Goal: Task Accomplishment & Management: Manage account settings

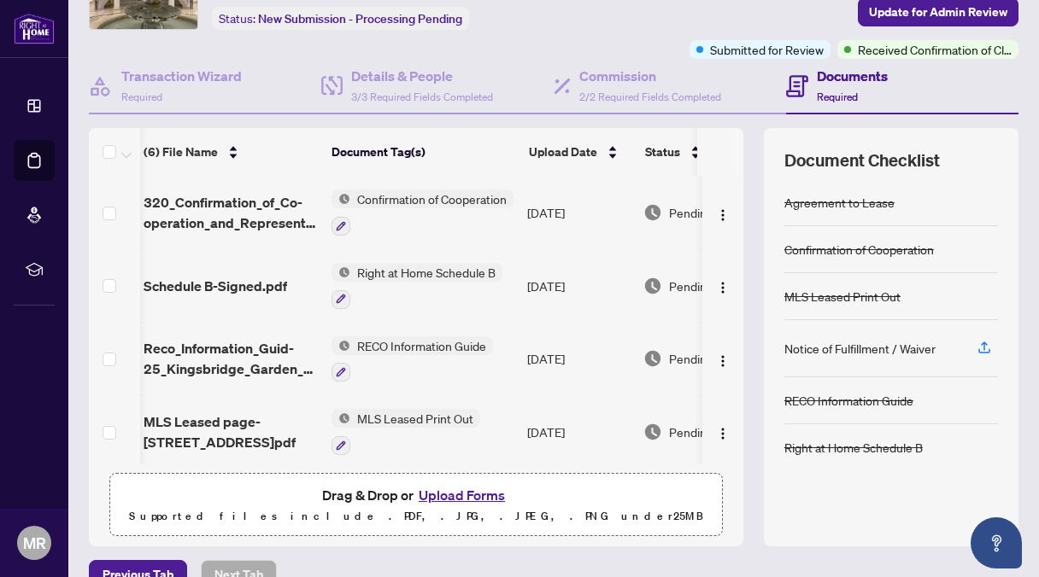
scroll to position [150, 3]
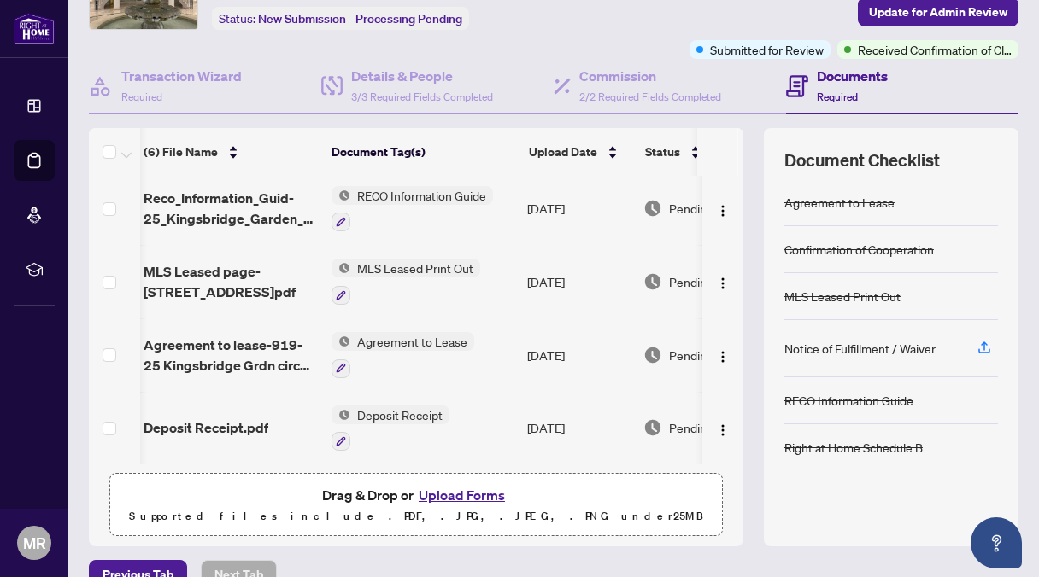
click at [738, 149] on th at bounding box center [740, 152] width 5 height 48
click at [723, 147] on th at bounding box center [717, 152] width 41 height 48
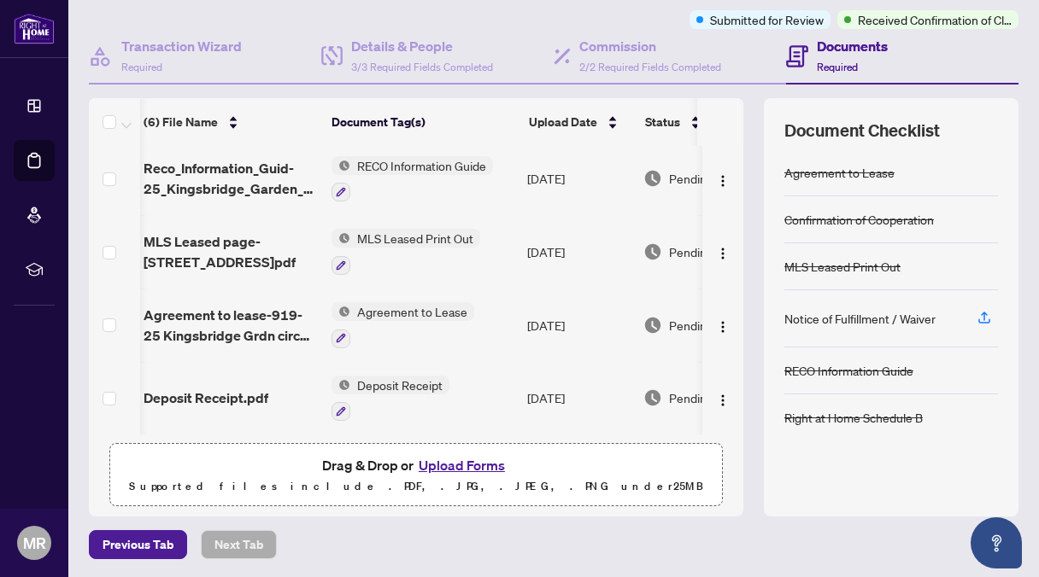
click at [723, 168] on td at bounding box center [722, 179] width 41 height 73
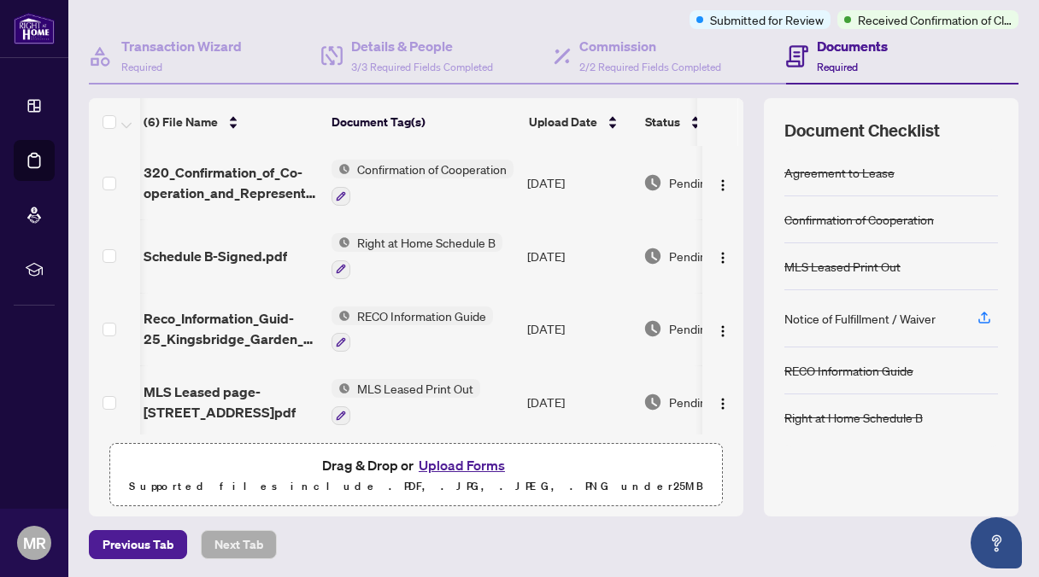
click at [732, 358] on div "(6) File Name Document Tag(s) Upload Date Status 320_Confirmation_of_Co-operati…" at bounding box center [553, 307] width 929 height 419
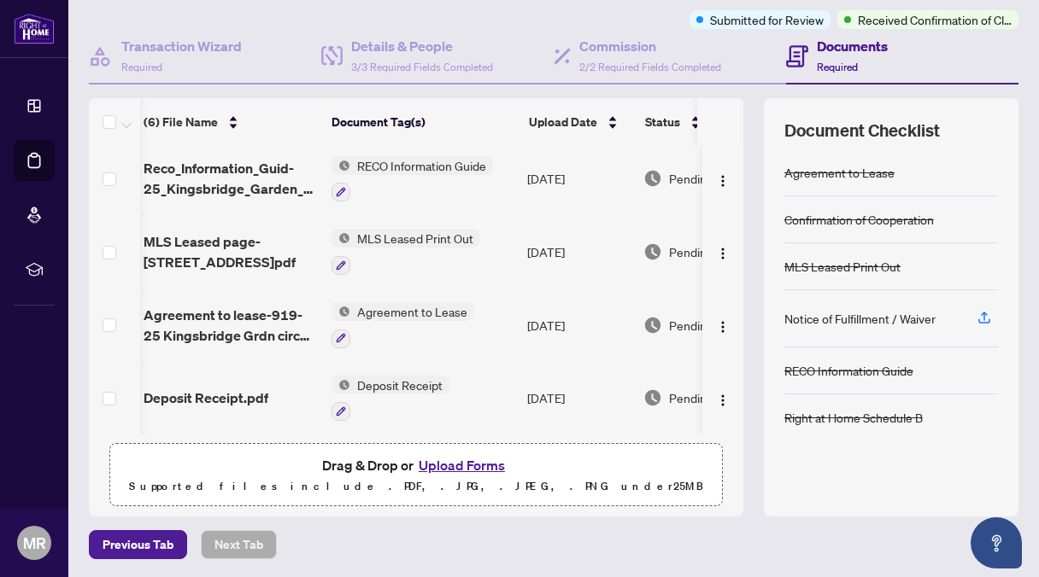
click at [738, 121] on th at bounding box center [740, 122] width 5 height 48
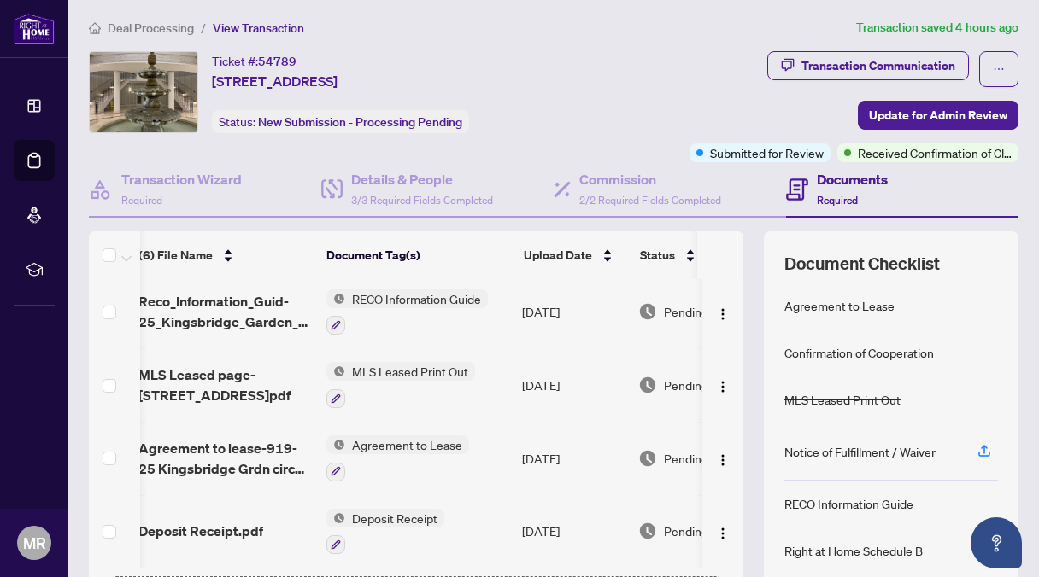
scroll to position [0, 102]
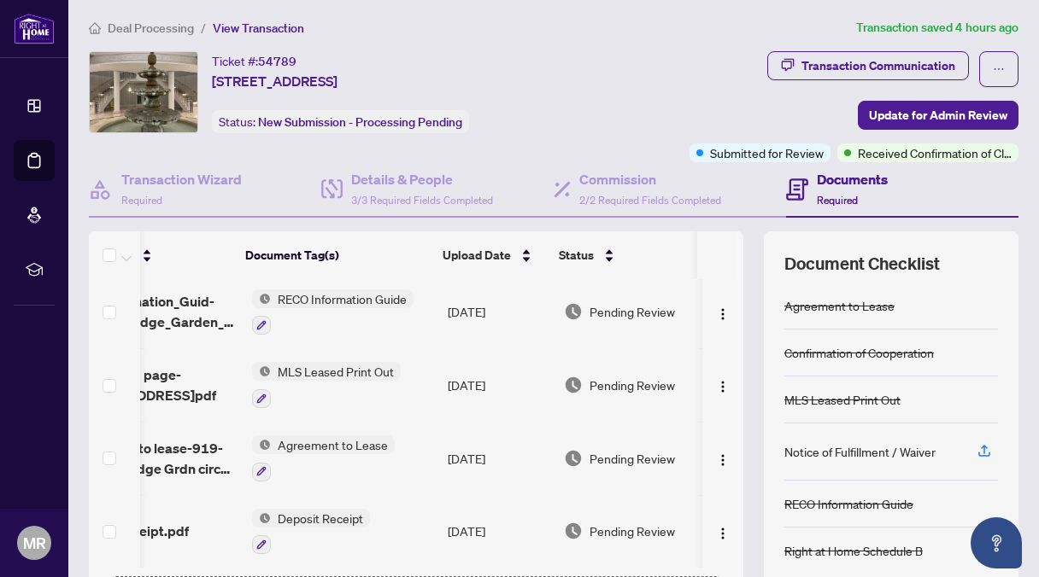
click at [462, 38] on div "Deal Processing / View Transaction Transaction saved 4 hours ago Ticket #: 5478…" at bounding box center [553, 355] width 943 height 675
click at [723, 273] on th at bounding box center [717, 255] width 41 height 48
click at [722, 272] on th at bounding box center [717, 255] width 41 height 48
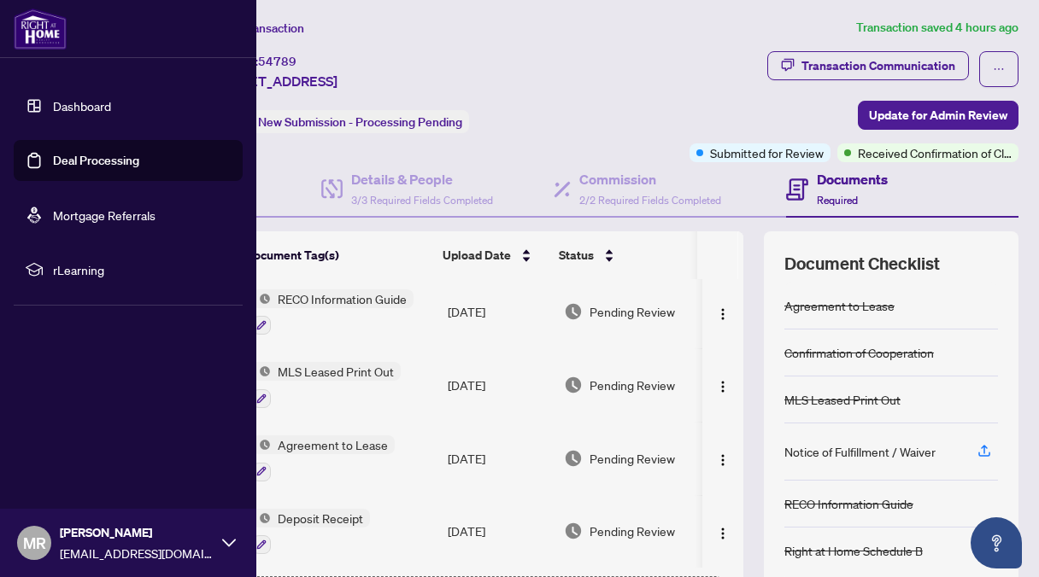
click at [62, 158] on link "Deal Processing" at bounding box center [96, 160] width 86 height 15
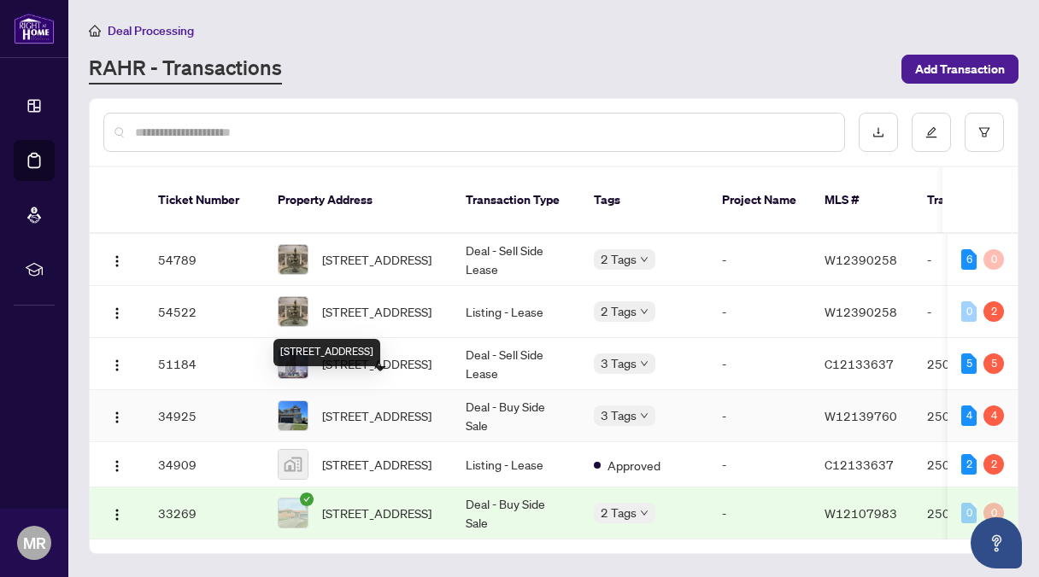
click at [389, 407] on span "[STREET_ADDRESS]" at bounding box center [376, 416] width 109 height 19
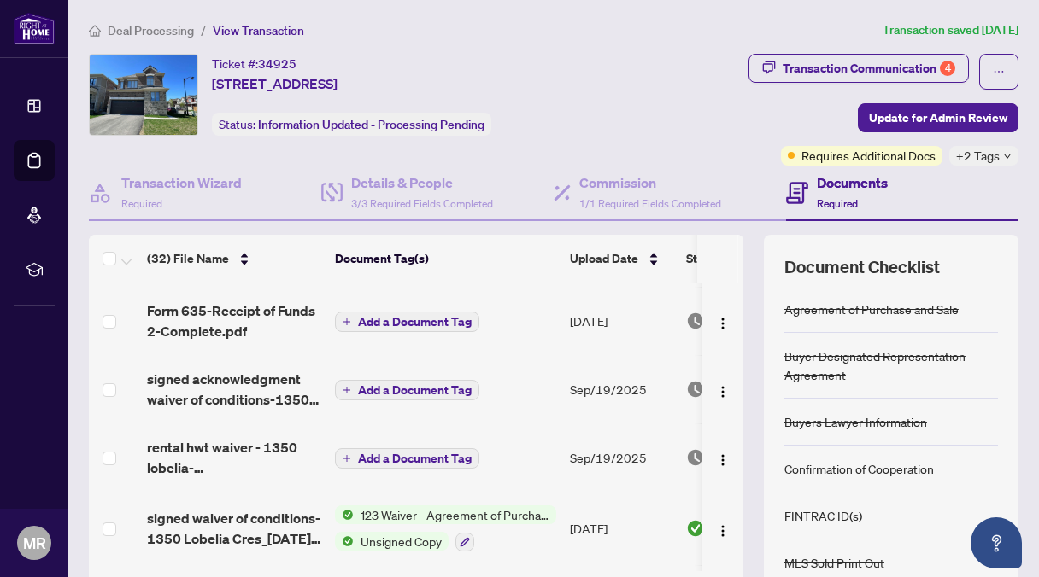
scroll to position [61, 0]
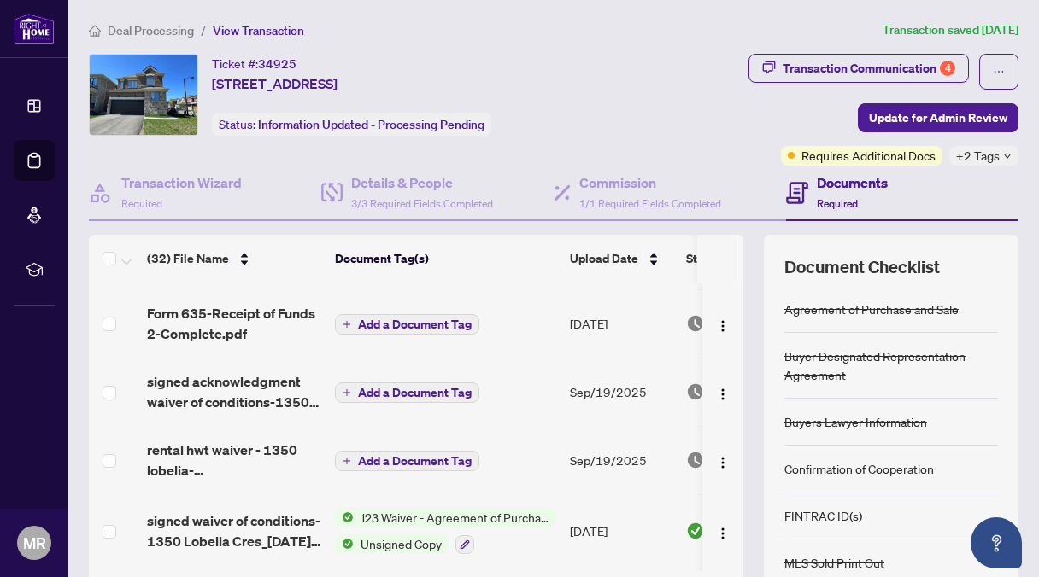
click at [724, 401] on td at bounding box center [722, 392] width 41 height 68
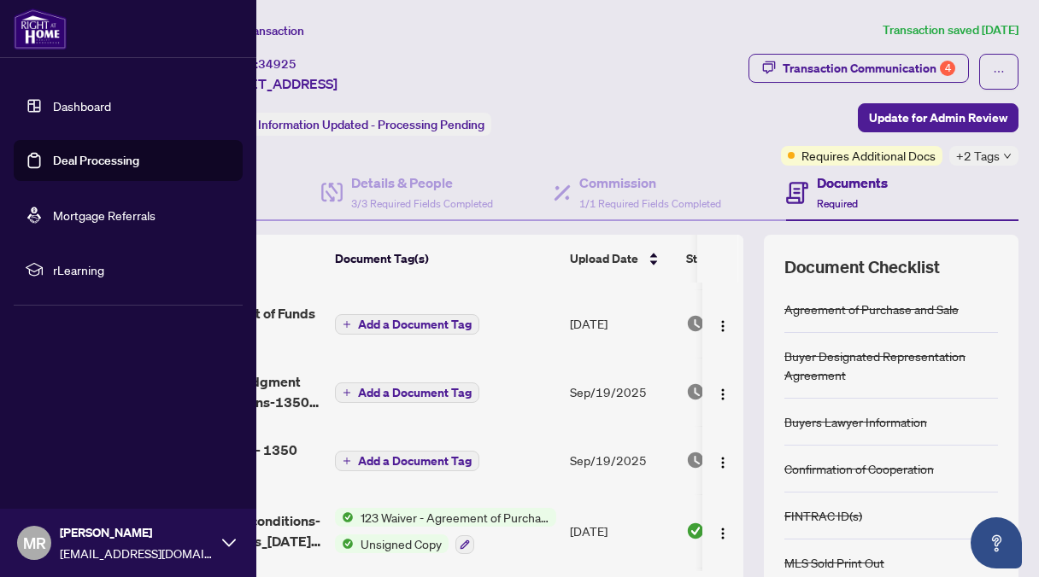
click at [68, 155] on link "Deal Processing" at bounding box center [96, 160] width 86 height 15
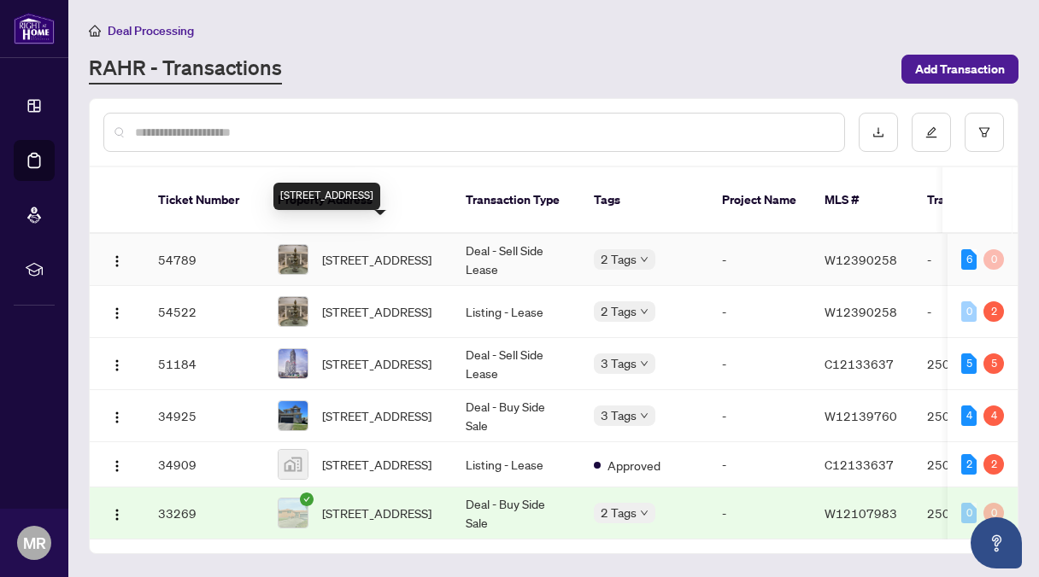
click at [363, 250] on span "[STREET_ADDRESS]" at bounding box center [376, 259] width 109 height 19
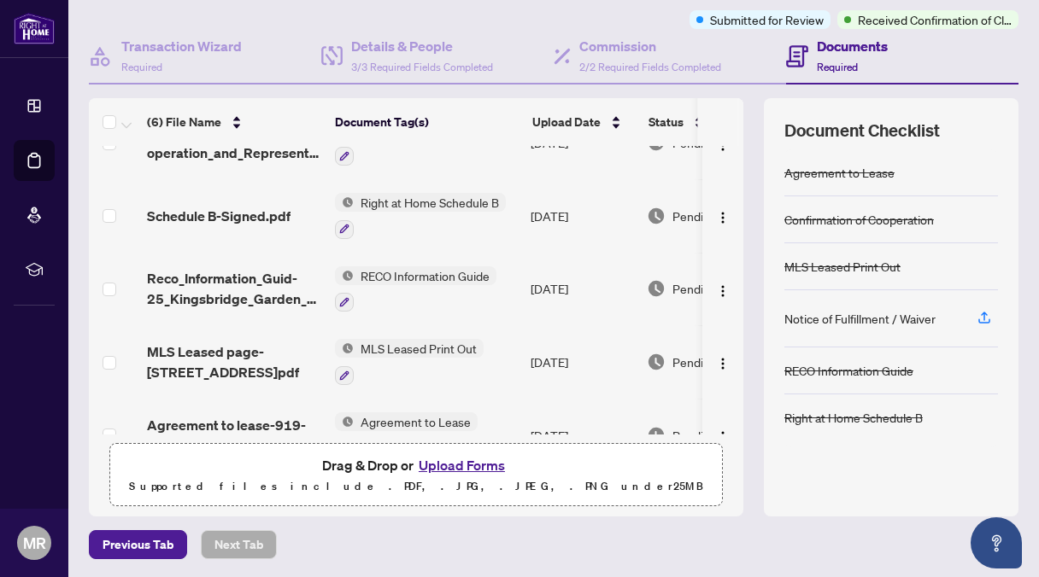
scroll to position [150, 0]
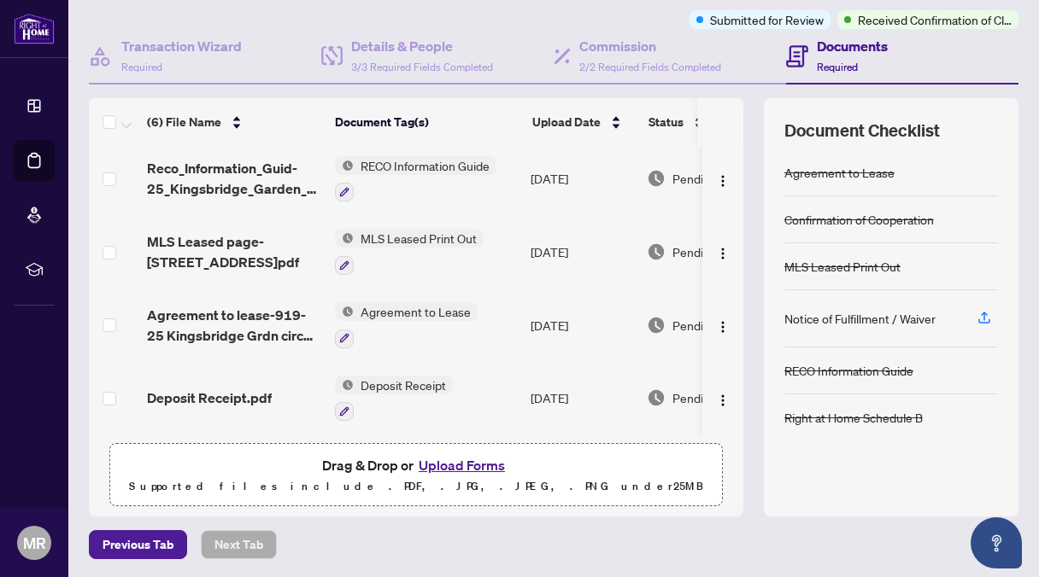
click at [738, 112] on th at bounding box center [740, 122] width 5 height 48
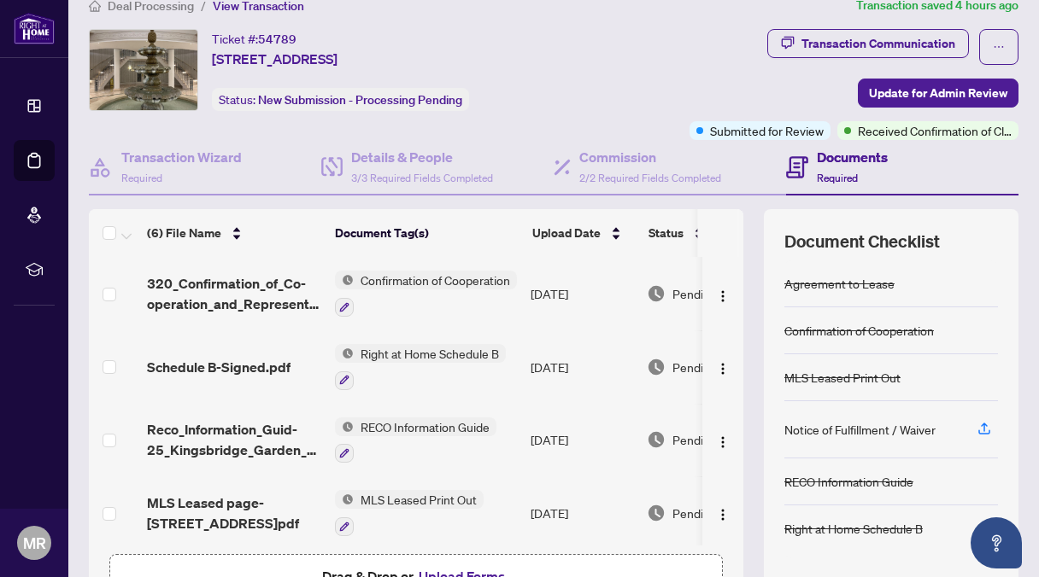
scroll to position [0, 0]
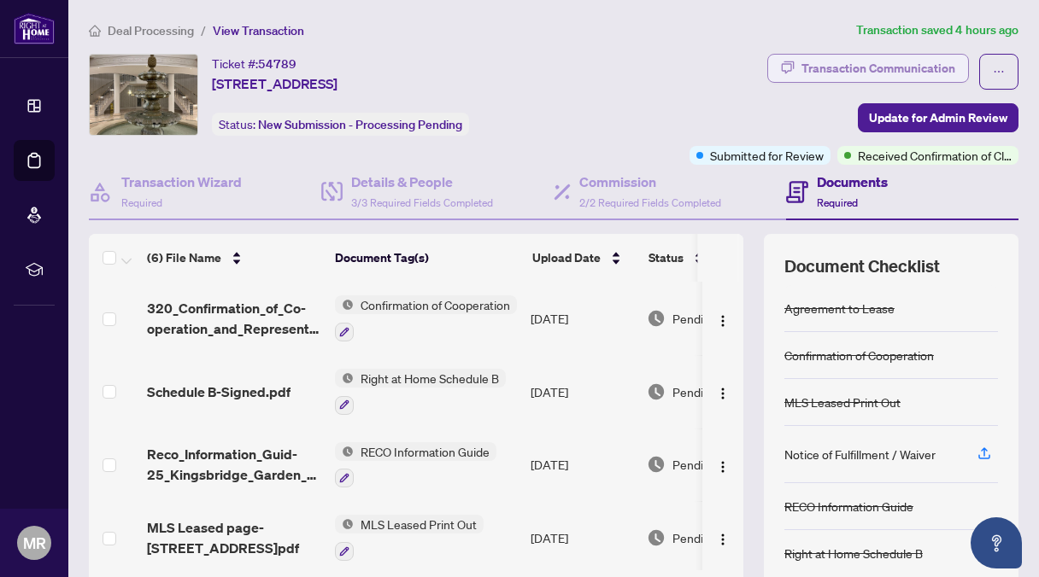
click at [884, 62] on div "Transaction Communication" at bounding box center [878, 68] width 154 height 27
type textarea "**********"
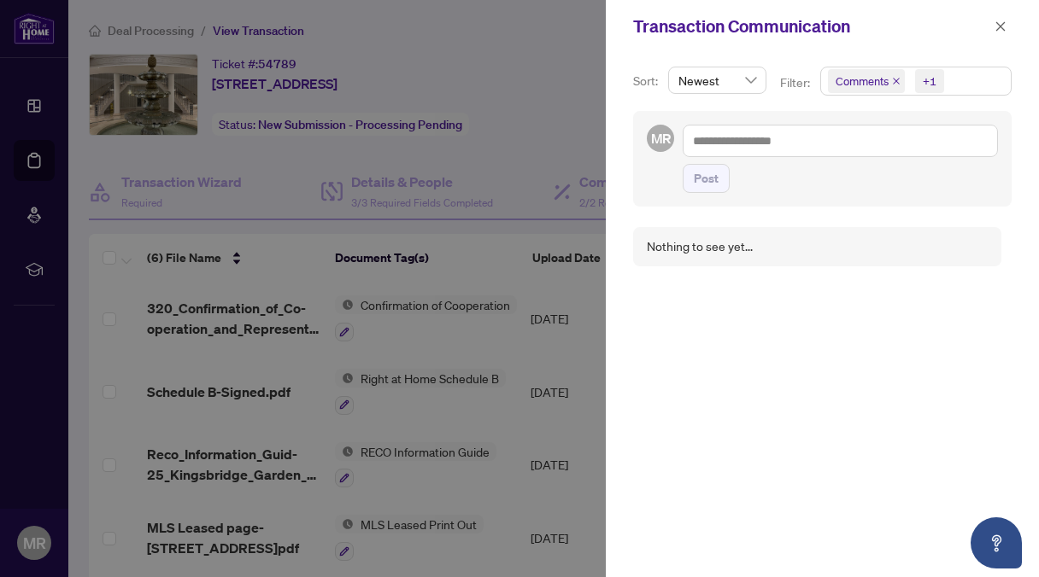
click at [494, 202] on div at bounding box center [519, 288] width 1039 height 577
click at [518, 208] on div at bounding box center [519, 288] width 1039 height 577
click at [535, 153] on div at bounding box center [519, 288] width 1039 height 577
click at [274, 230] on div at bounding box center [519, 288] width 1039 height 577
click at [999, 27] on icon "close" at bounding box center [1000, 25] width 9 height 9
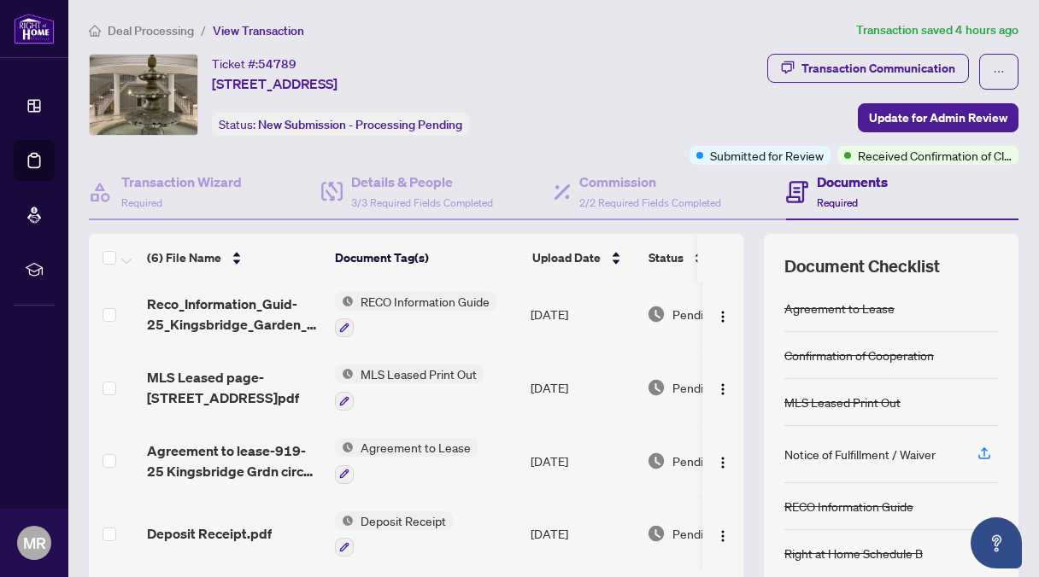
scroll to position [136, 0]
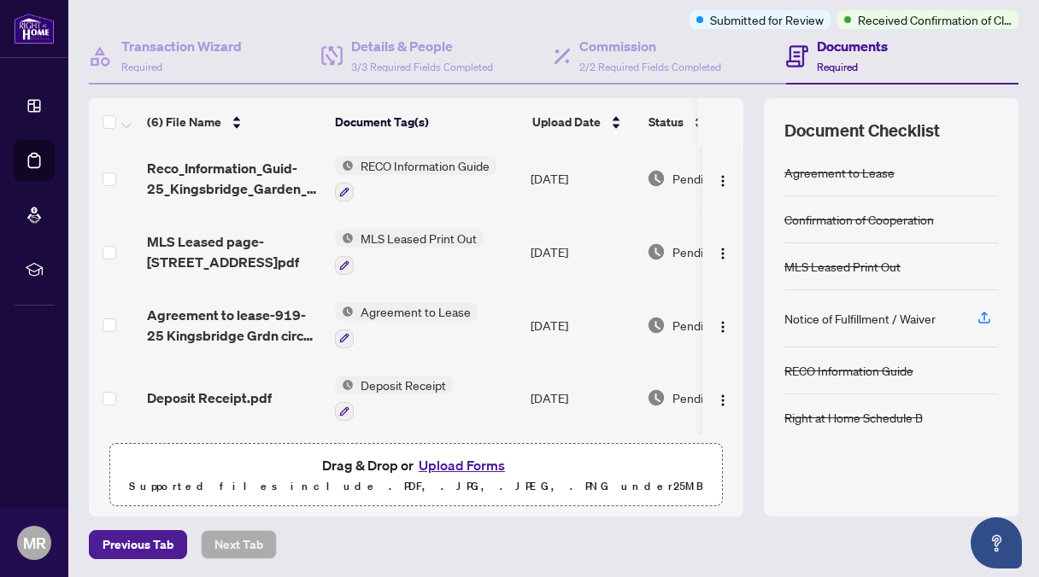
click at [465, 460] on button "Upload Forms" at bounding box center [461, 465] width 97 height 22
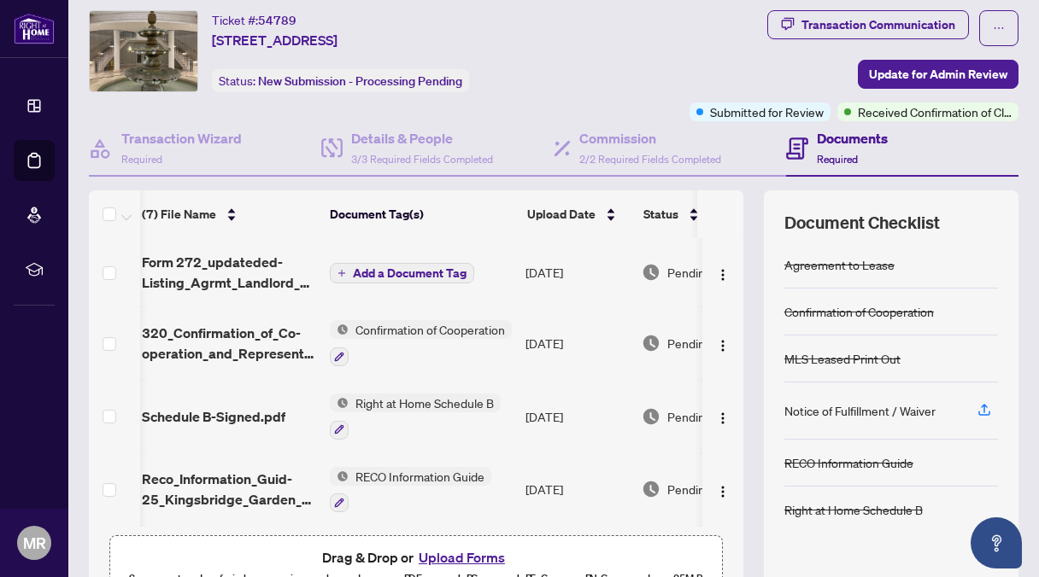
scroll to position [20, 0]
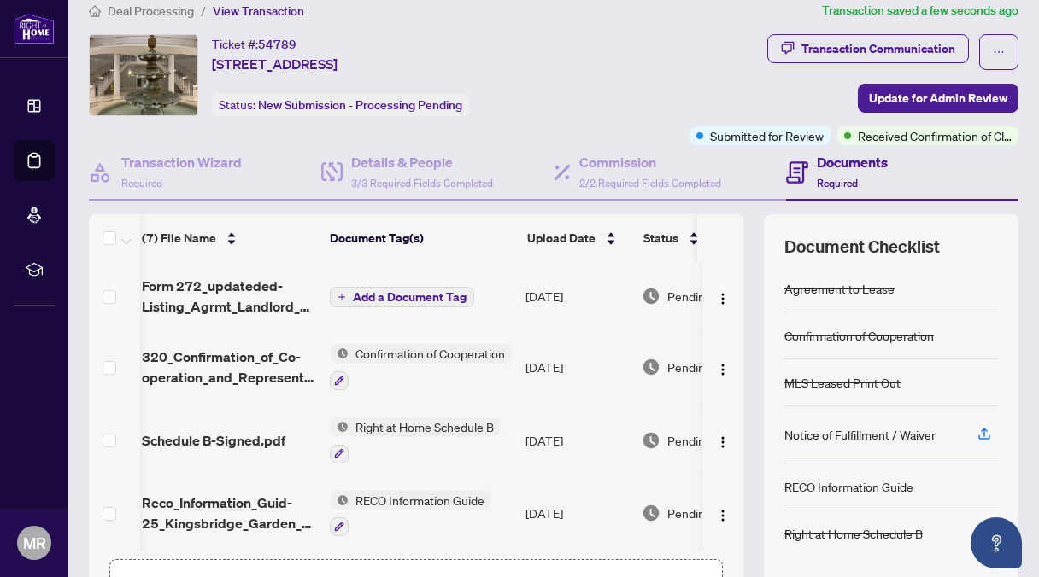
click at [547, 116] on div "Ticket #: 54789 919-[STREET_ADDRESS] Status: New Submission - Processing Pending" at bounding box center [332, 89] width 494 height 111
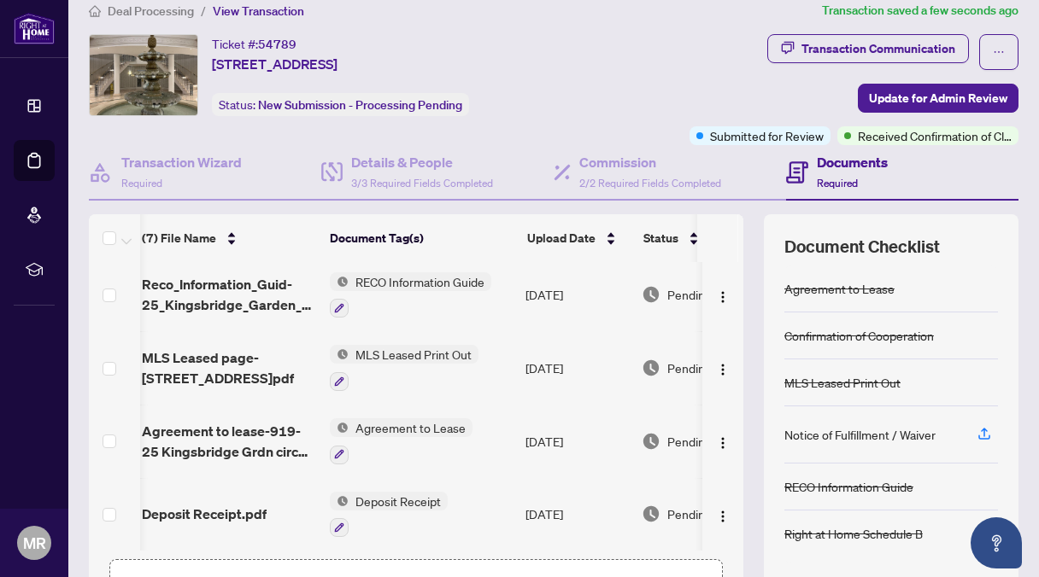
scroll to position [0, 5]
